Goal: Find specific page/section: Find specific page/section

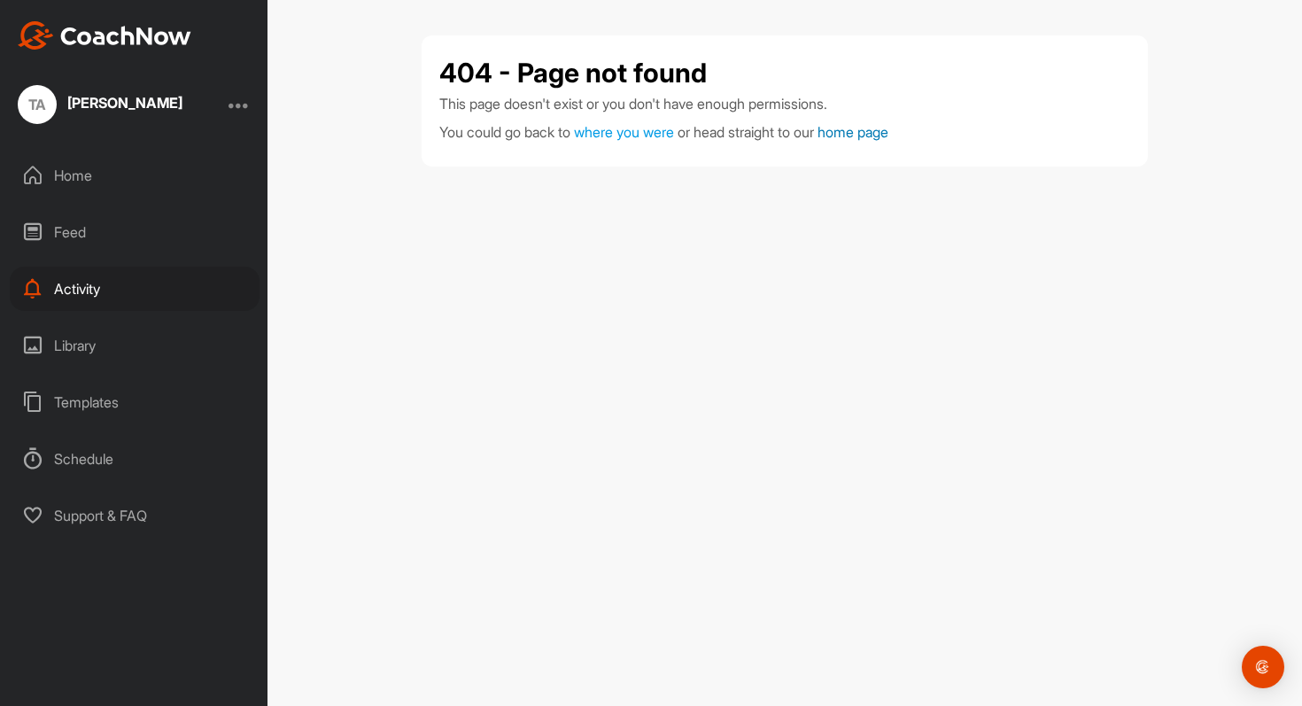
click at [860, 136] on link "home page" at bounding box center [853, 132] width 71 height 18
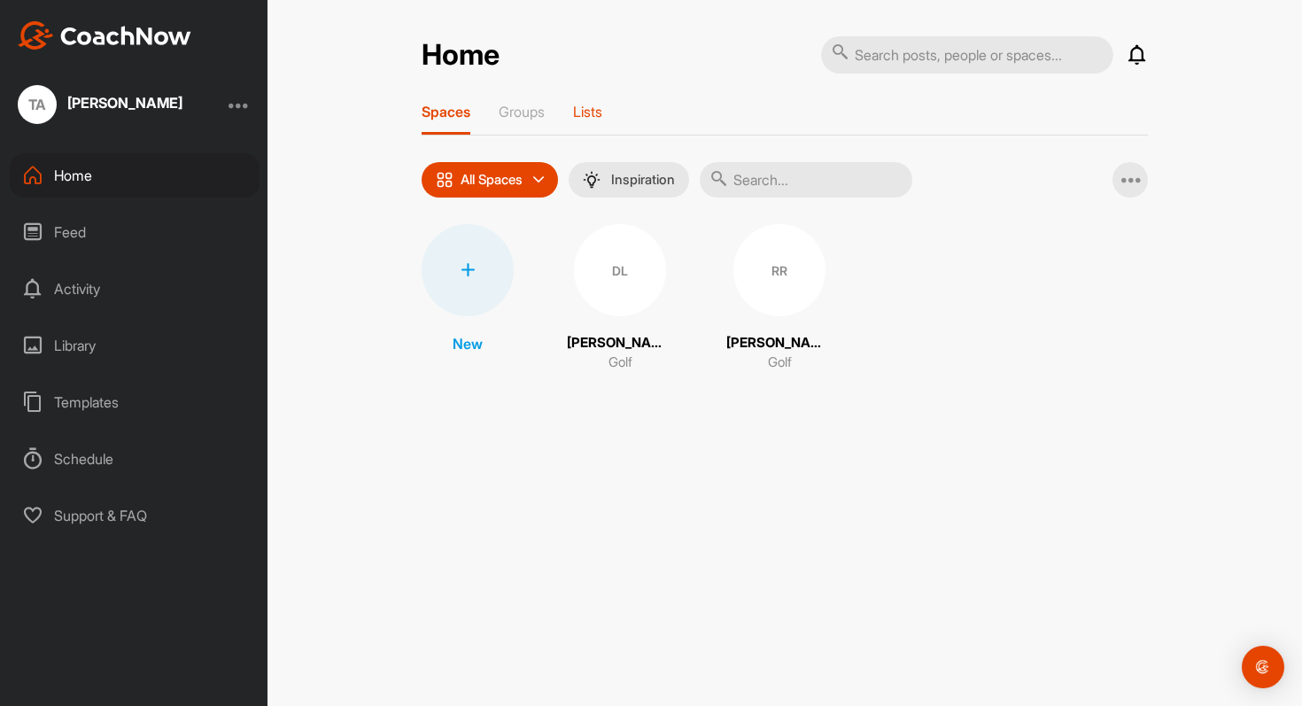
click at [595, 123] on div "Lists" at bounding box center [587, 119] width 29 height 32
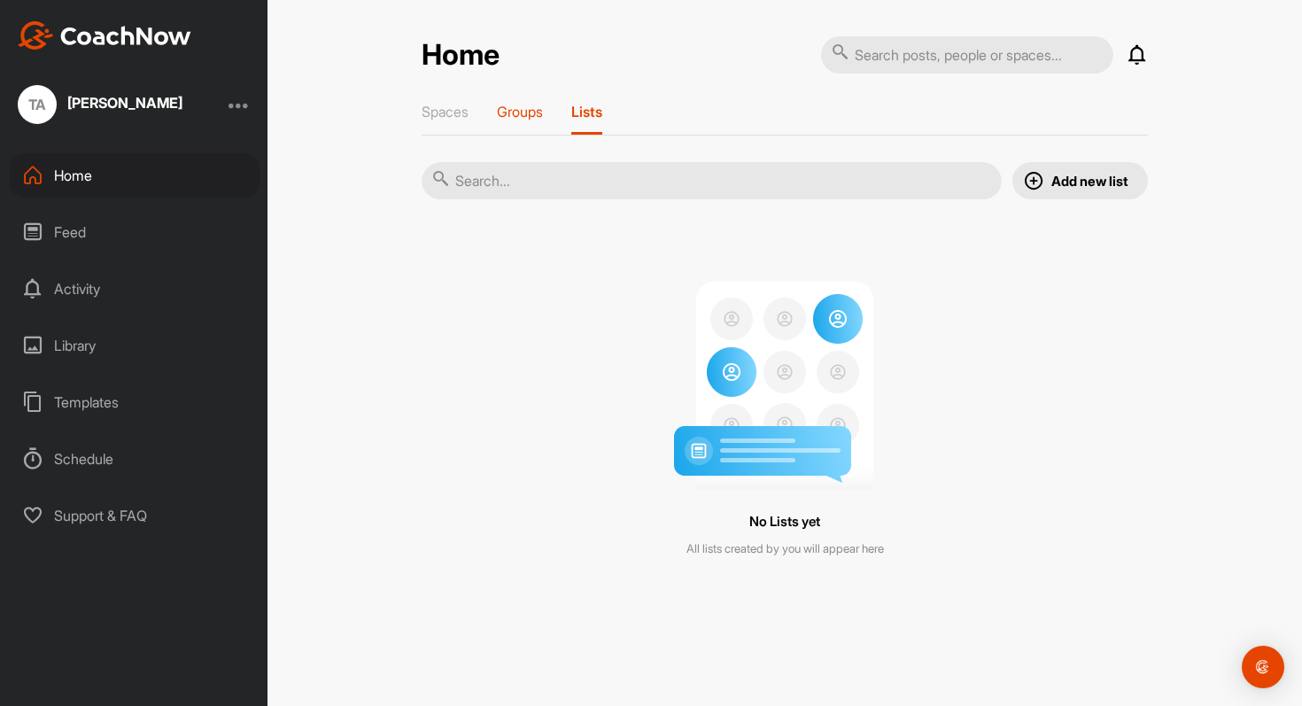
click at [529, 120] on div "Groups" at bounding box center [520, 119] width 46 height 32
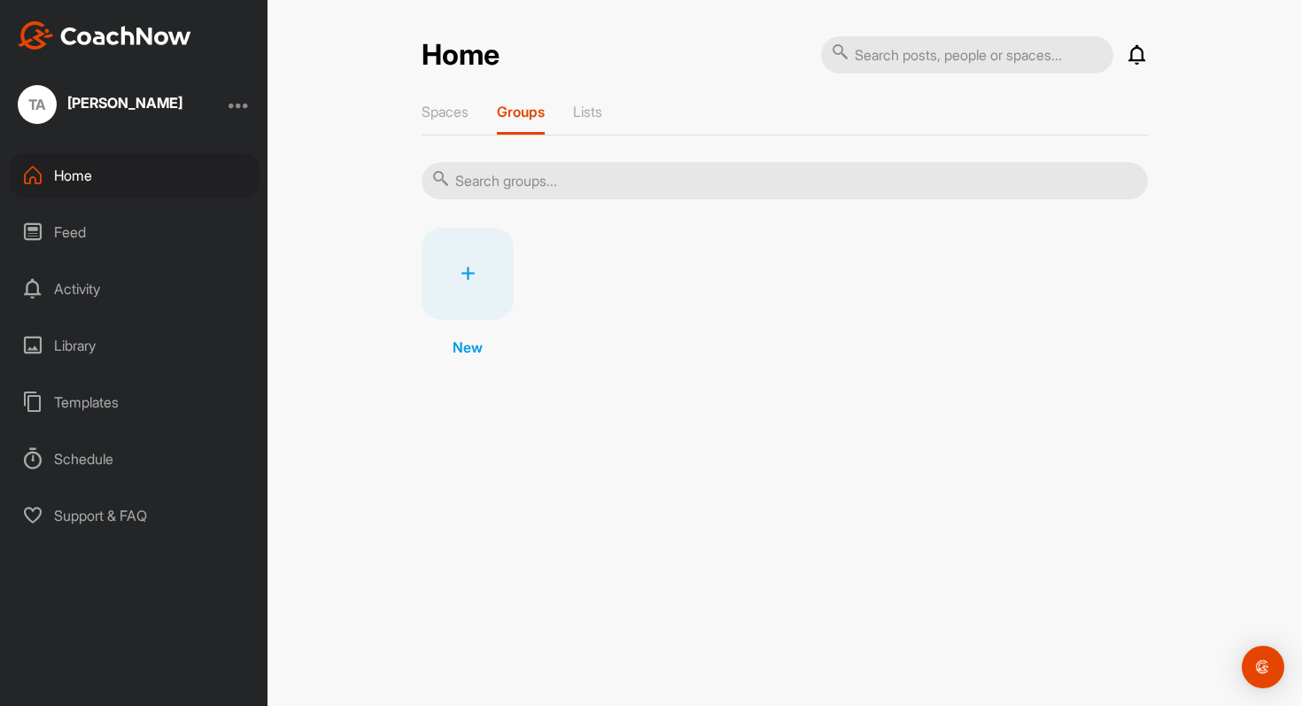
click at [473, 115] on div "Spaces Groups Lists" at bounding box center [785, 119] width 726 height 33
click at [454, 114] on p "Spaces" at bounding box center [445, 112] width 47 height 18
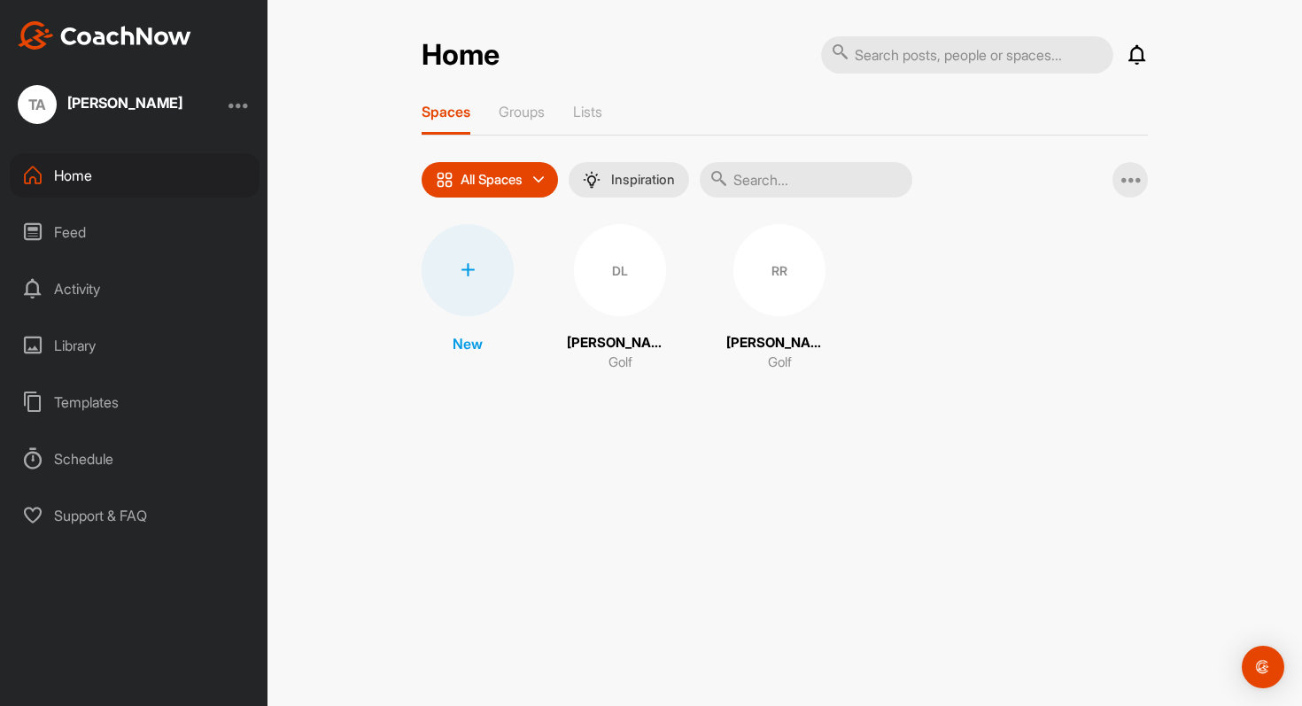
click at [615, 287] on div "DL" at bounding box center [620, 270] width 92 height 92
